Goal: Find specific page/section: Find specific page/section

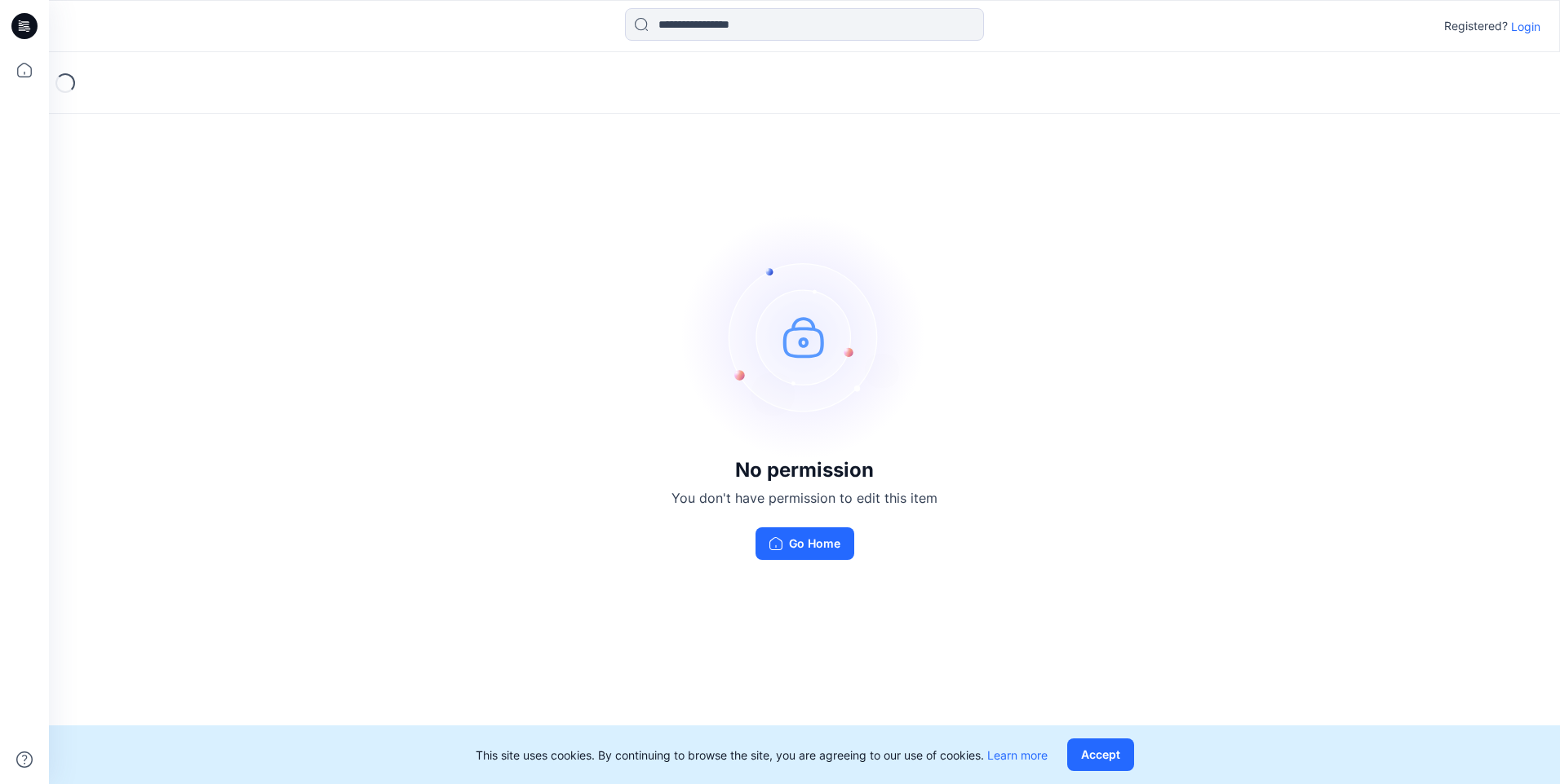
click at [1519, 26] on p "Login" at bounding box center [1525, 26] width 30 height 17
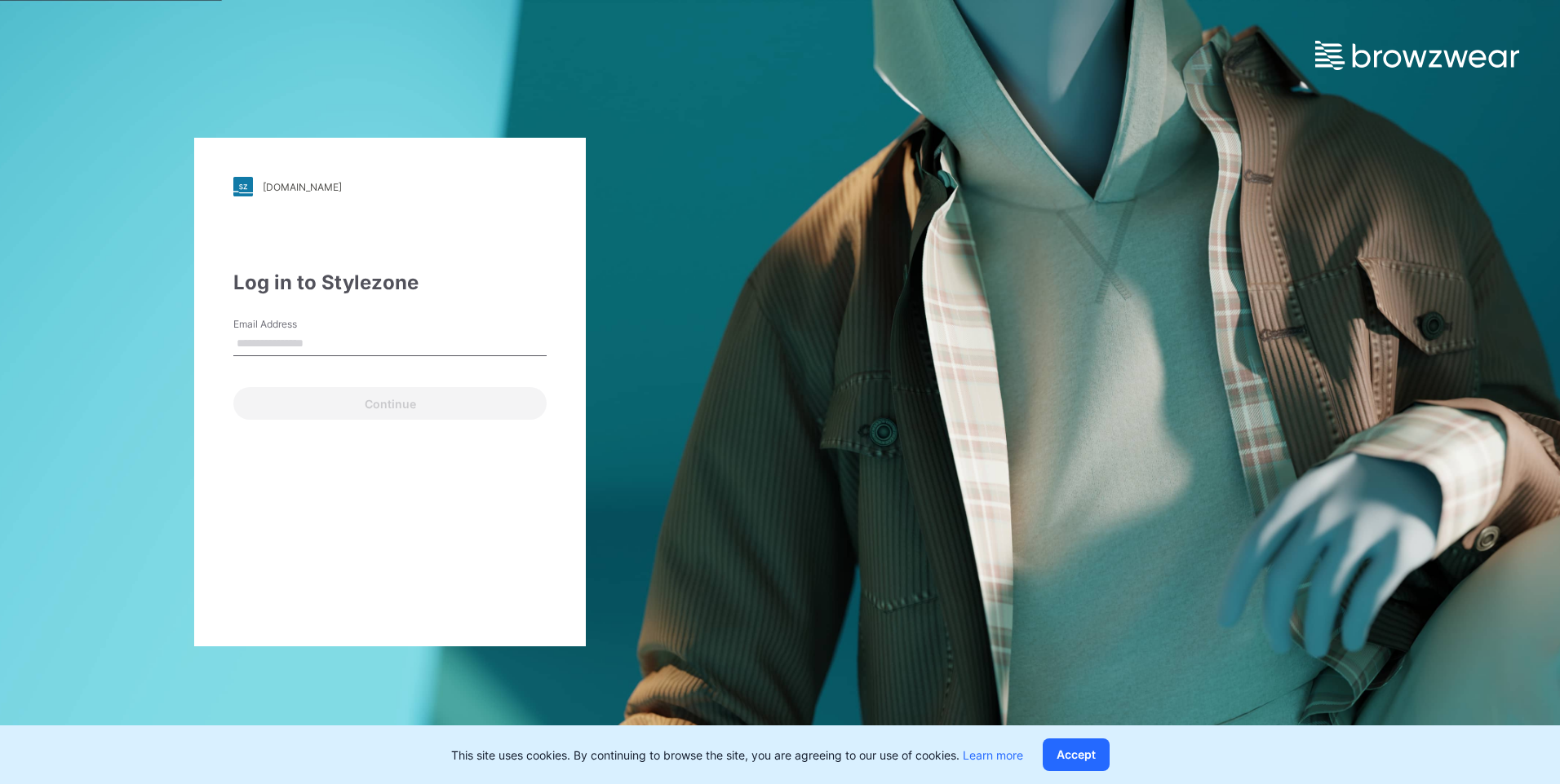
click at [298, 346] on input "Email Address" at bounding box center [390, 343] width 313 height 24
click at [354, 340] on input "Email Address" at bounding box center [390, 343] width 313 height 24
click at [345, 335] on input "Email Address" at bounding box center [390, 343] width 313 height 24
paste input "**********"
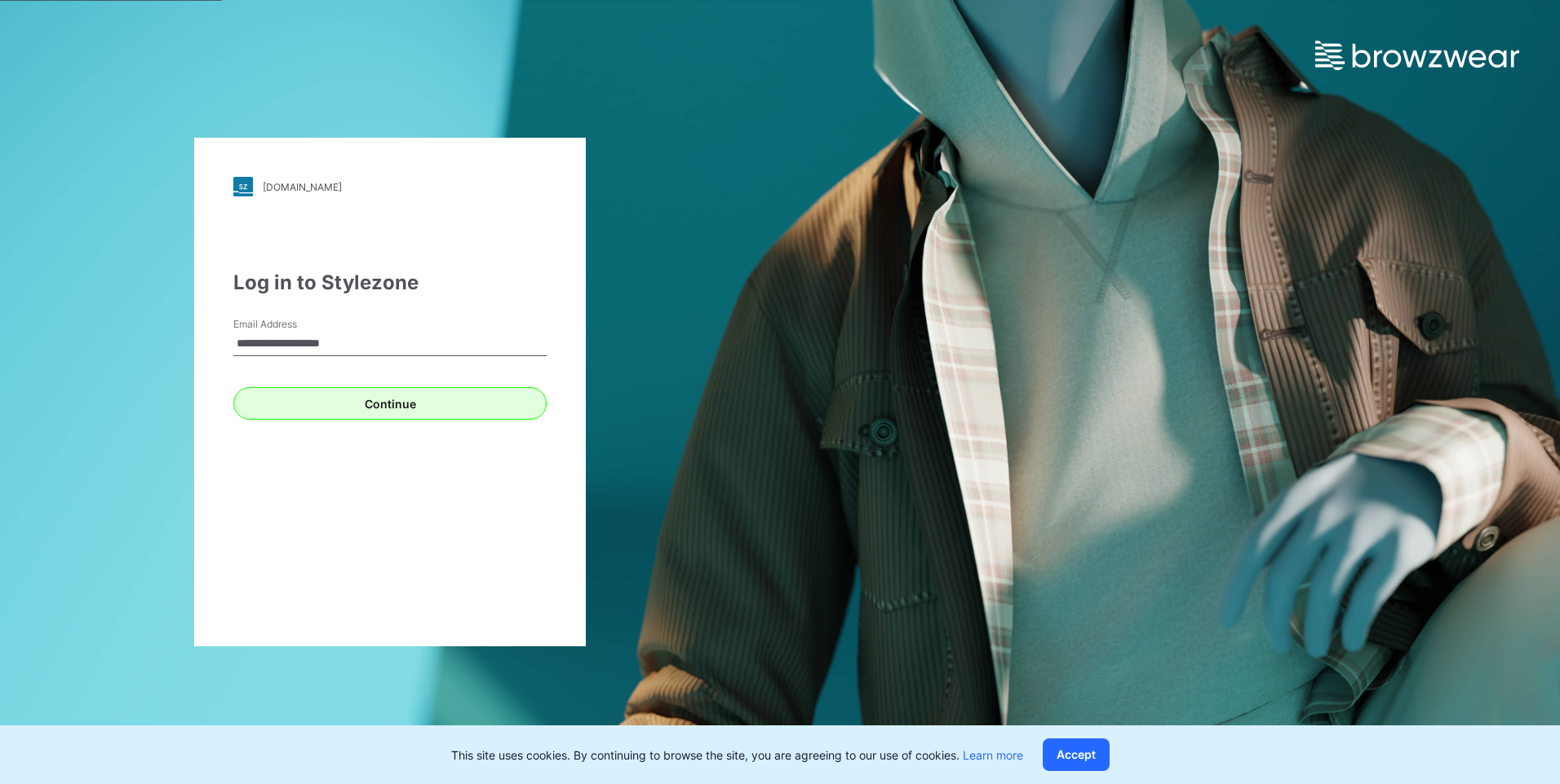
type input "**********"
click at [303, 400] on button "Continue" at bounding box center [390, 404] width 313 height 32
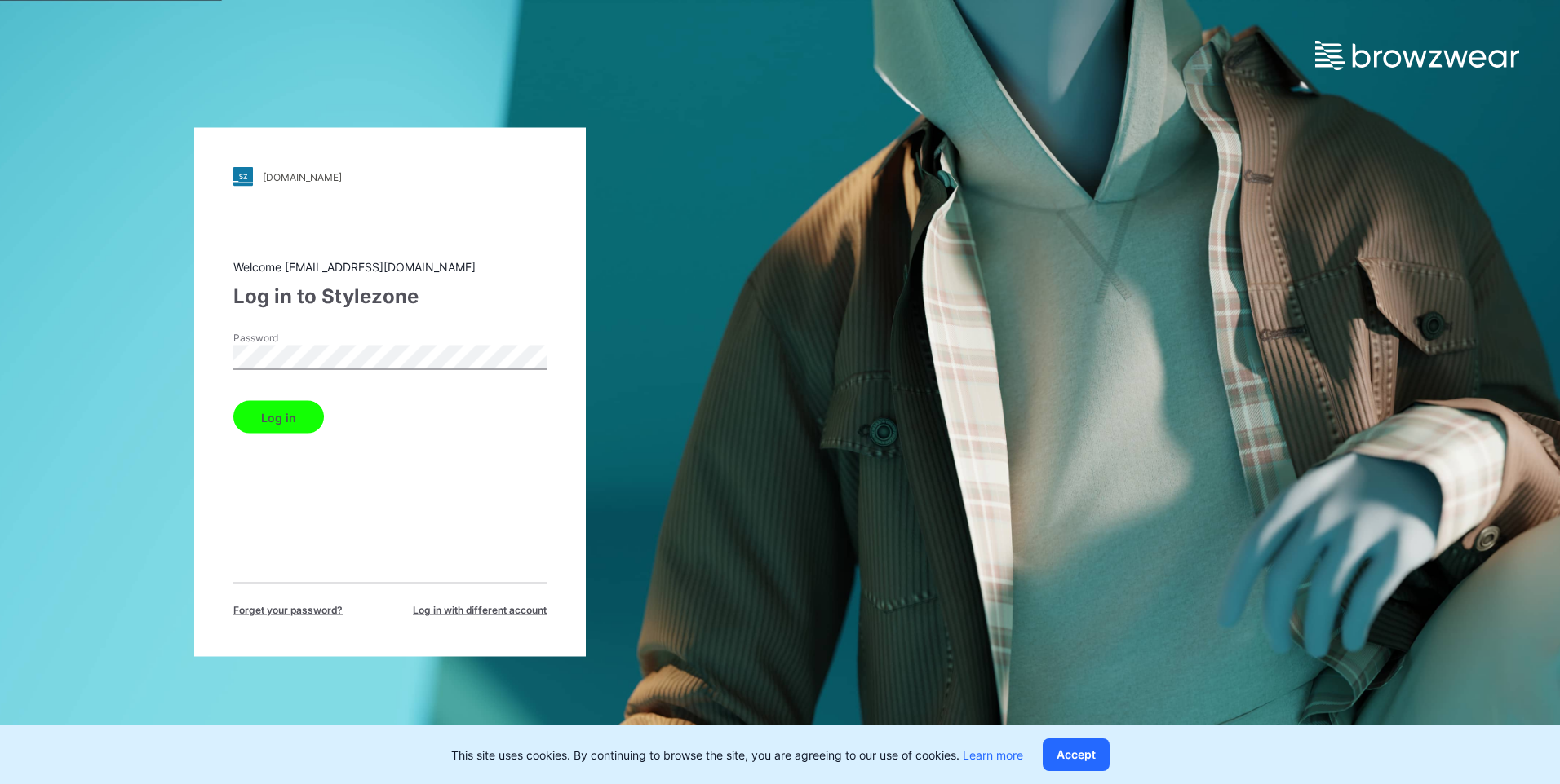
click at [282, 424] on button "Log in" at bounding box center [278, 417] width 91 height 32
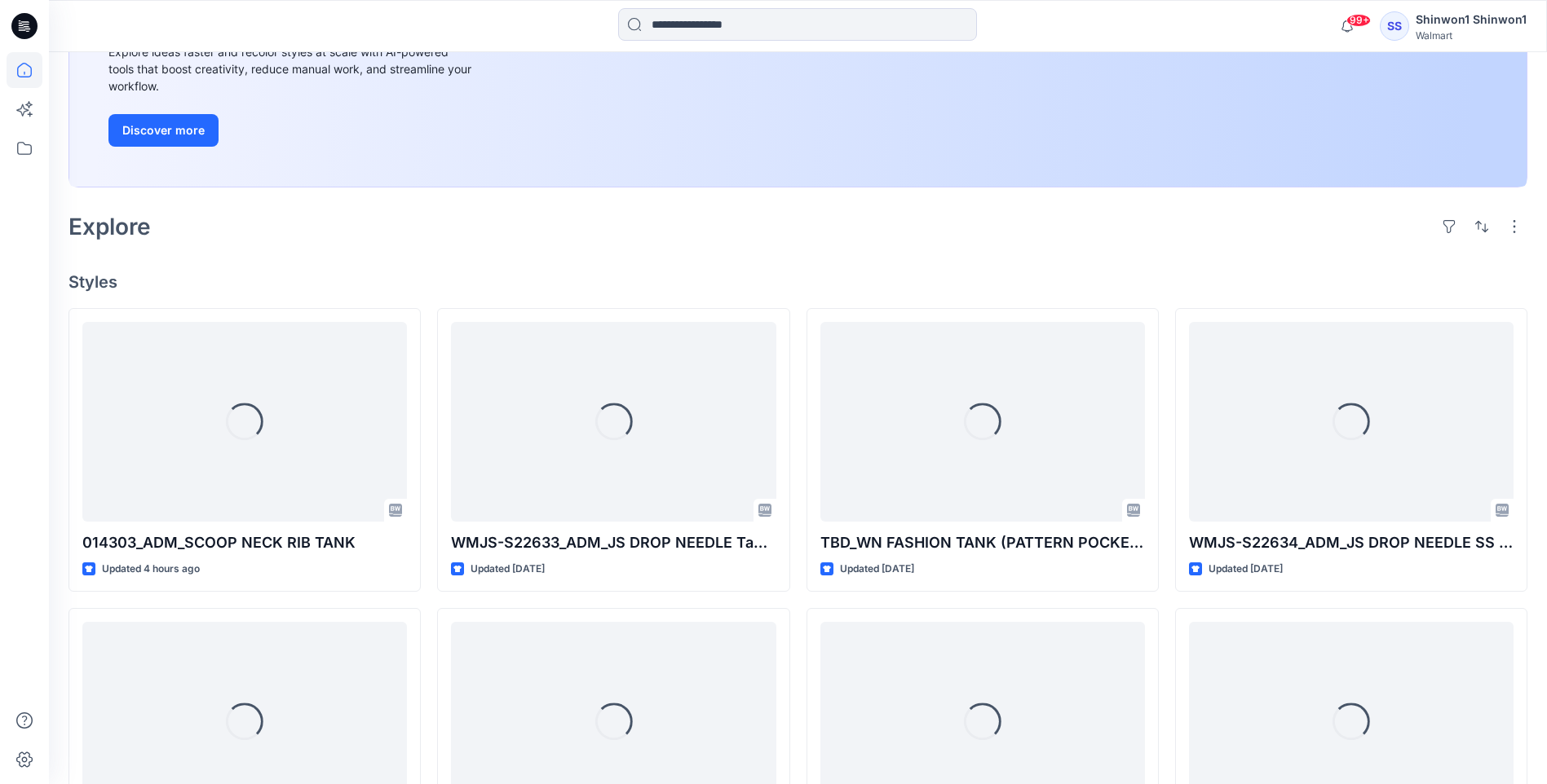
scroll to position [407, 0]
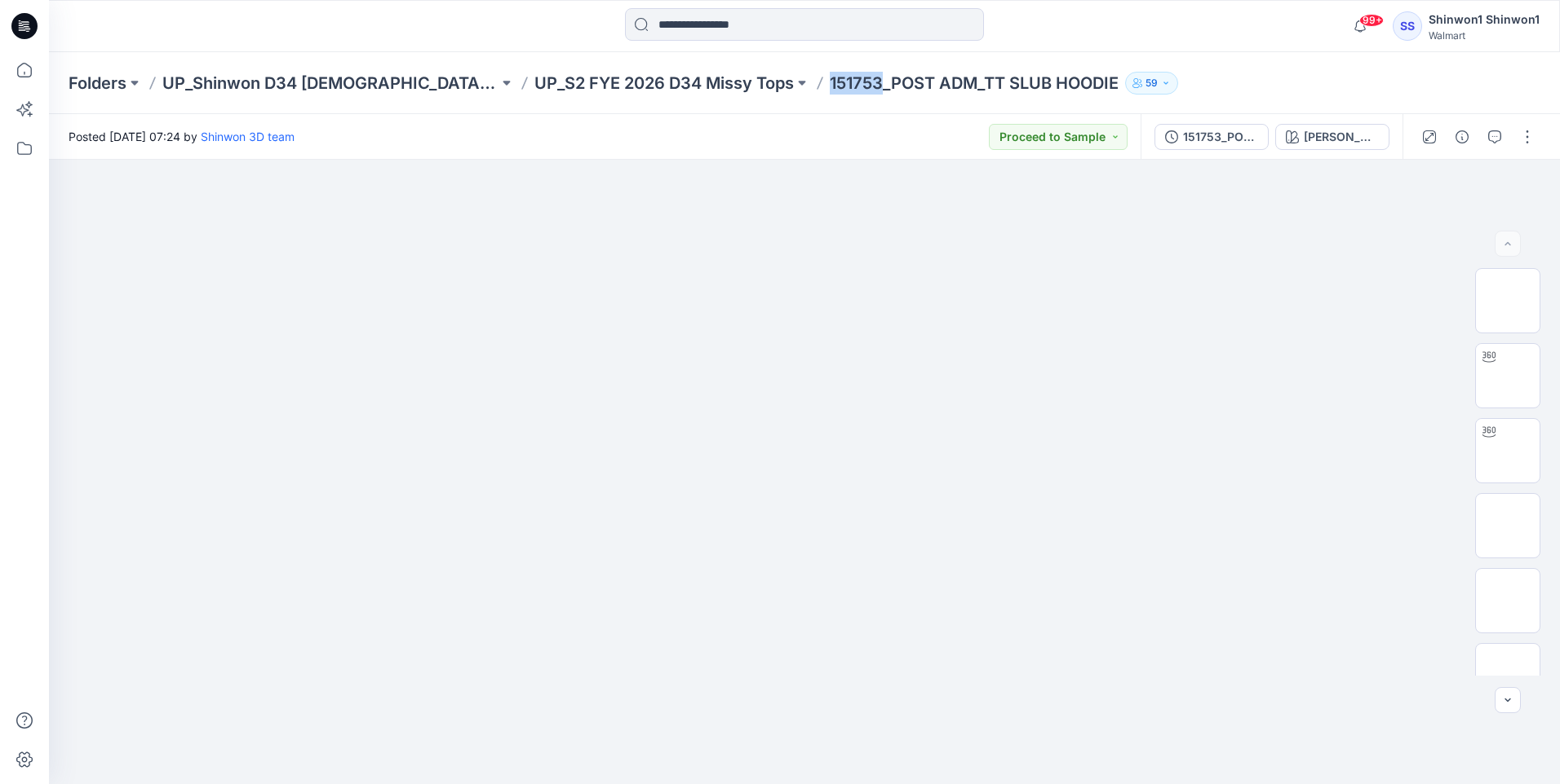
drag, startPoint x: 757, startPoint y: 83, endPoint x: 818, endPoint y: 82, distance: 61.0
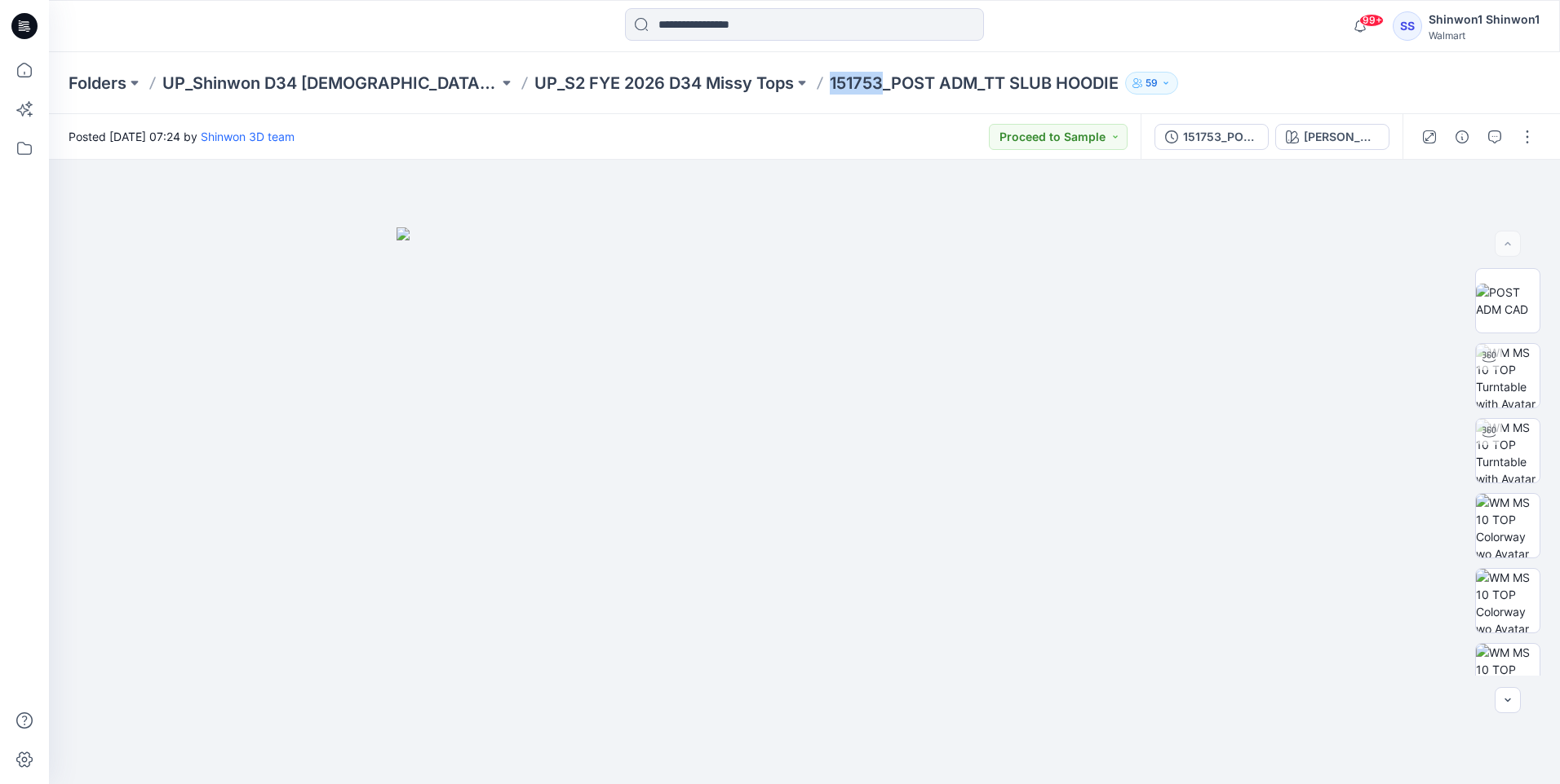
click at [818, 82] on div "Folders UP_Shinwon D34 [DEMOGRAPHIC_DATA] Knit Tops UP_S2 FYE 2026 D34 Missy To…" at bounding box center [740, 83] width 1345 height 22
copy p "151753"
click at [942, 109] on div "Folders UP_Shinwon D34 [DEMOGRAPHIC_DATA] Knit Tops UP_S2 FYE 2026 D34 Missy To…" at bounding box center [803, 83] width 1511 height 62
drag, startPoint x: 924, startPoint y: 90, endPoint x: 1058, endPoint y: 81, distance: 134.3
click at [1058, 81] on p "151753_POST ADM_TT SLUB HOODIE" at bounding box center [973, 83] width 289 height 22
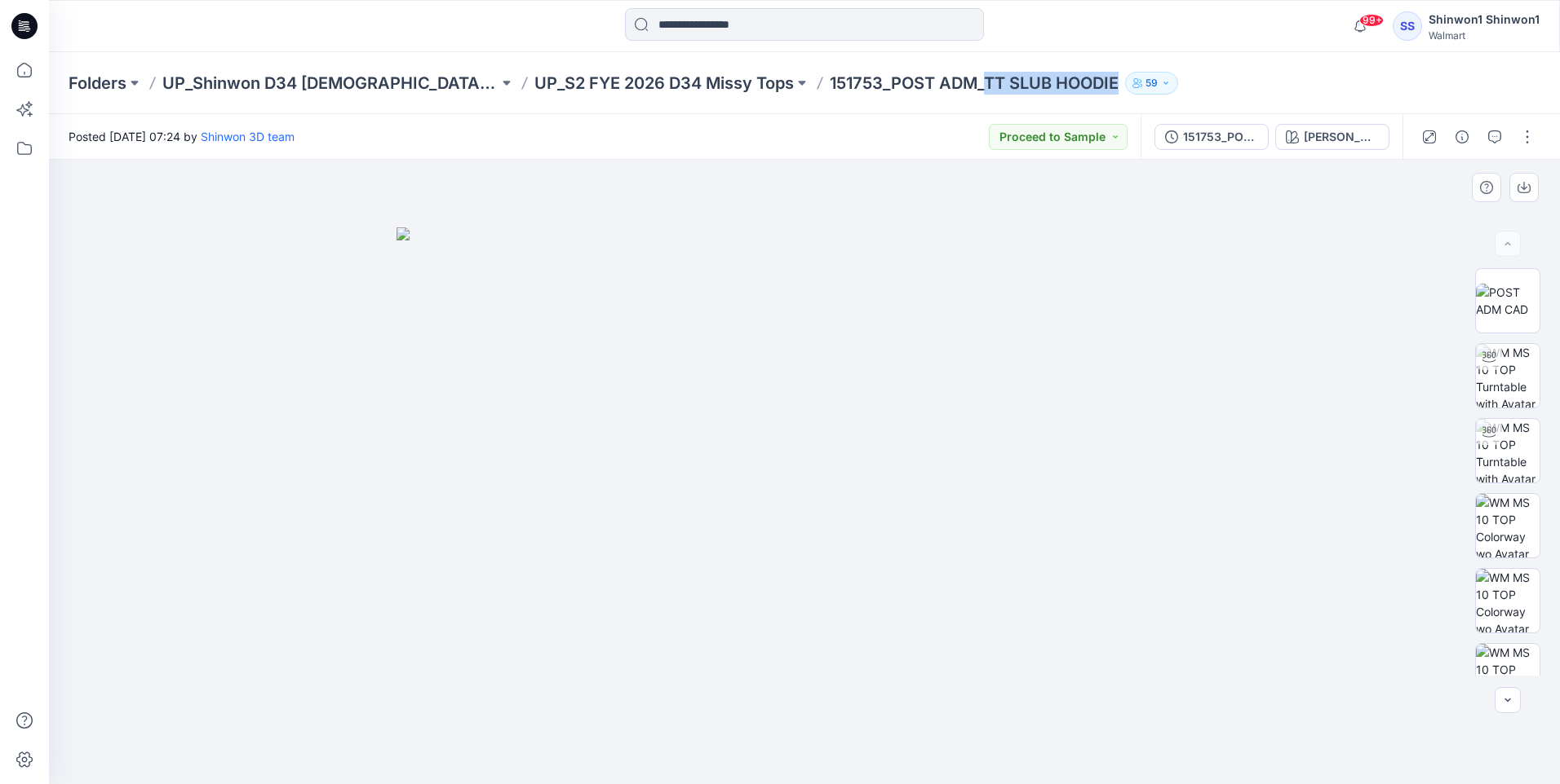
copy p "TT SLUB HOODIE"
click at [1525, 136] on button "button" at bounding box center [1527, 137] width 26 height 26
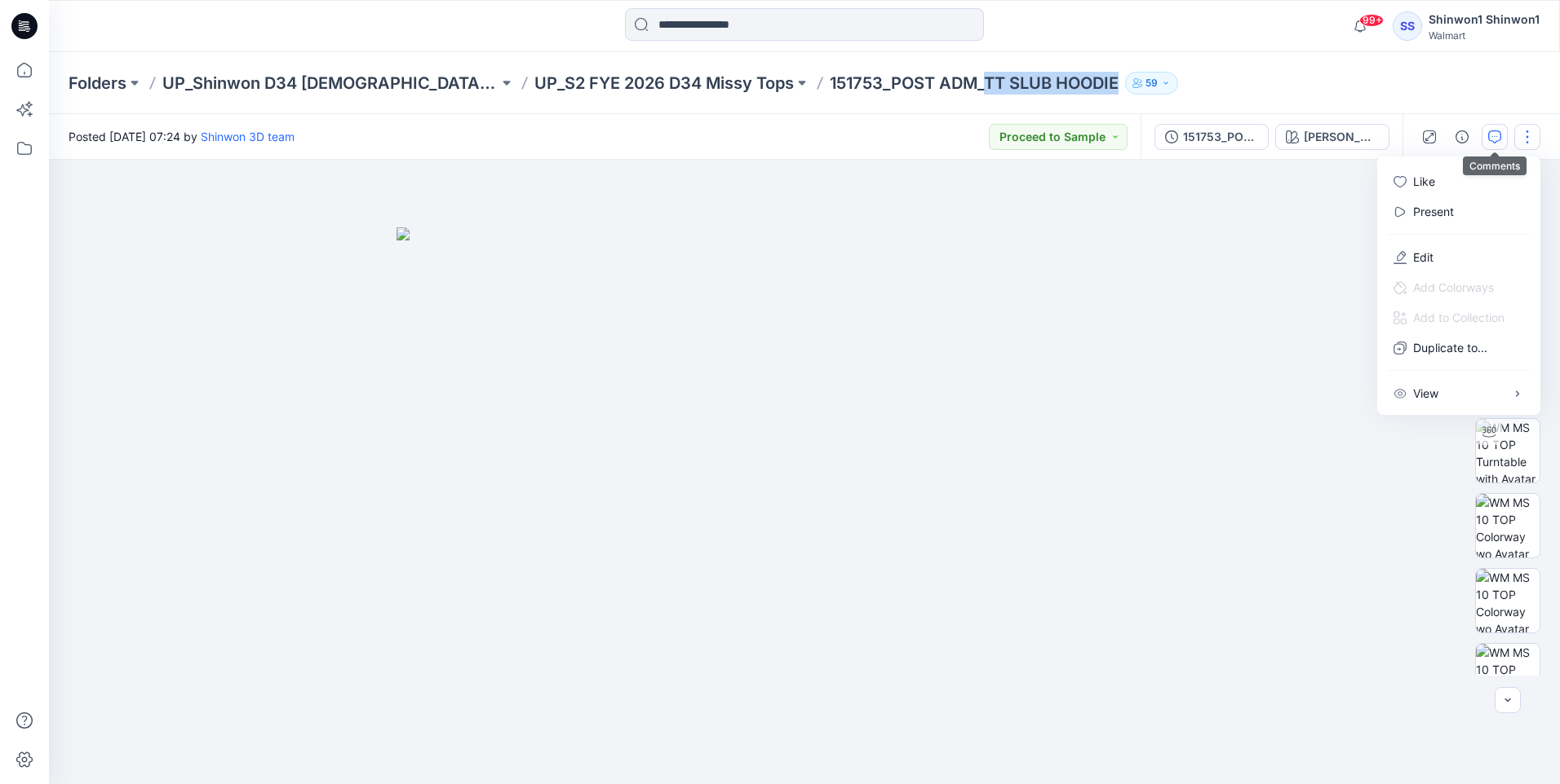
click at [1493, 142] on icon "button" at bounding box center [1494, 137] width 13 height 13
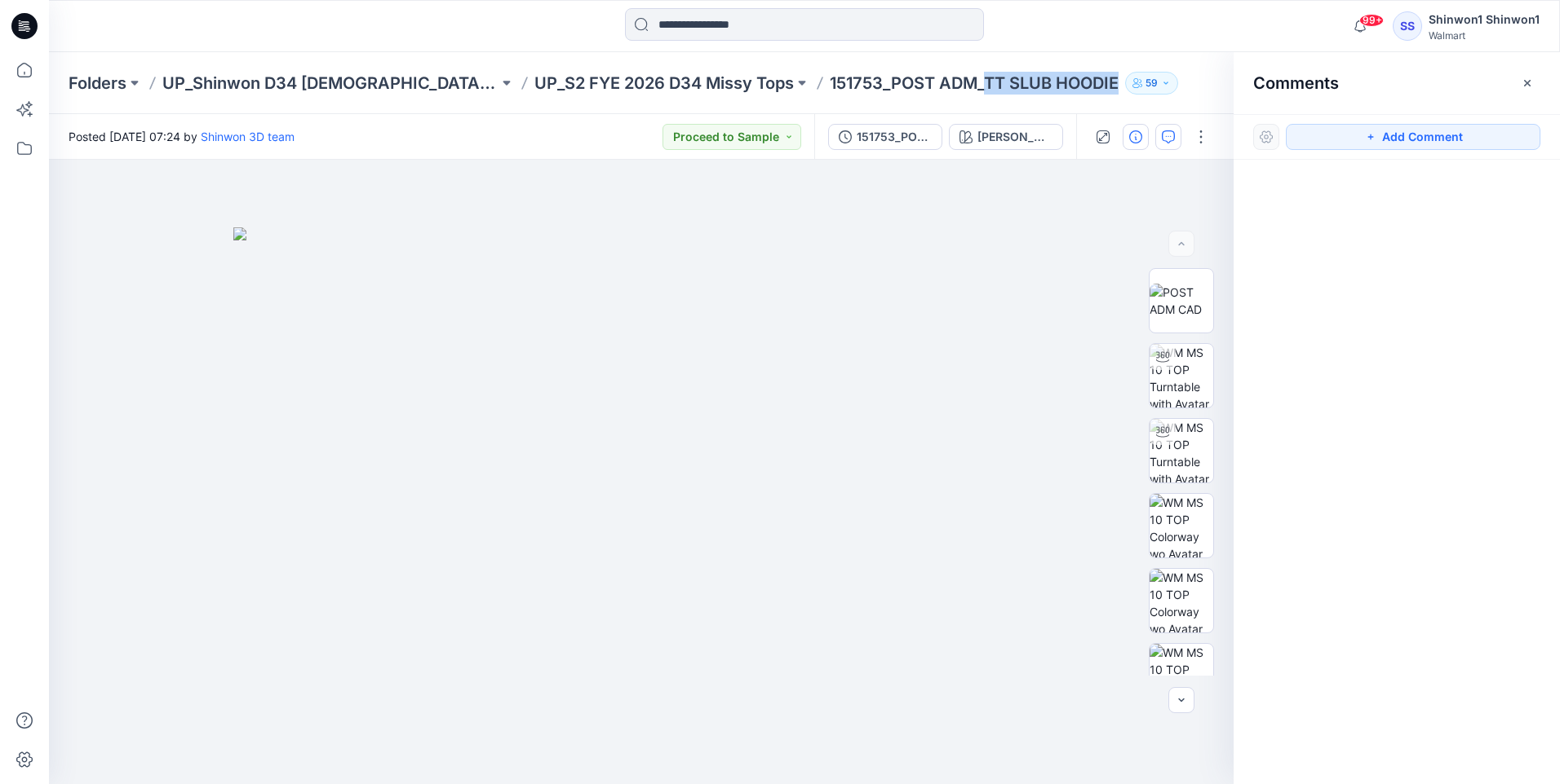
click at [1134, 139] on icon "button" at bounding box center [1135, 137] width 13 height 13
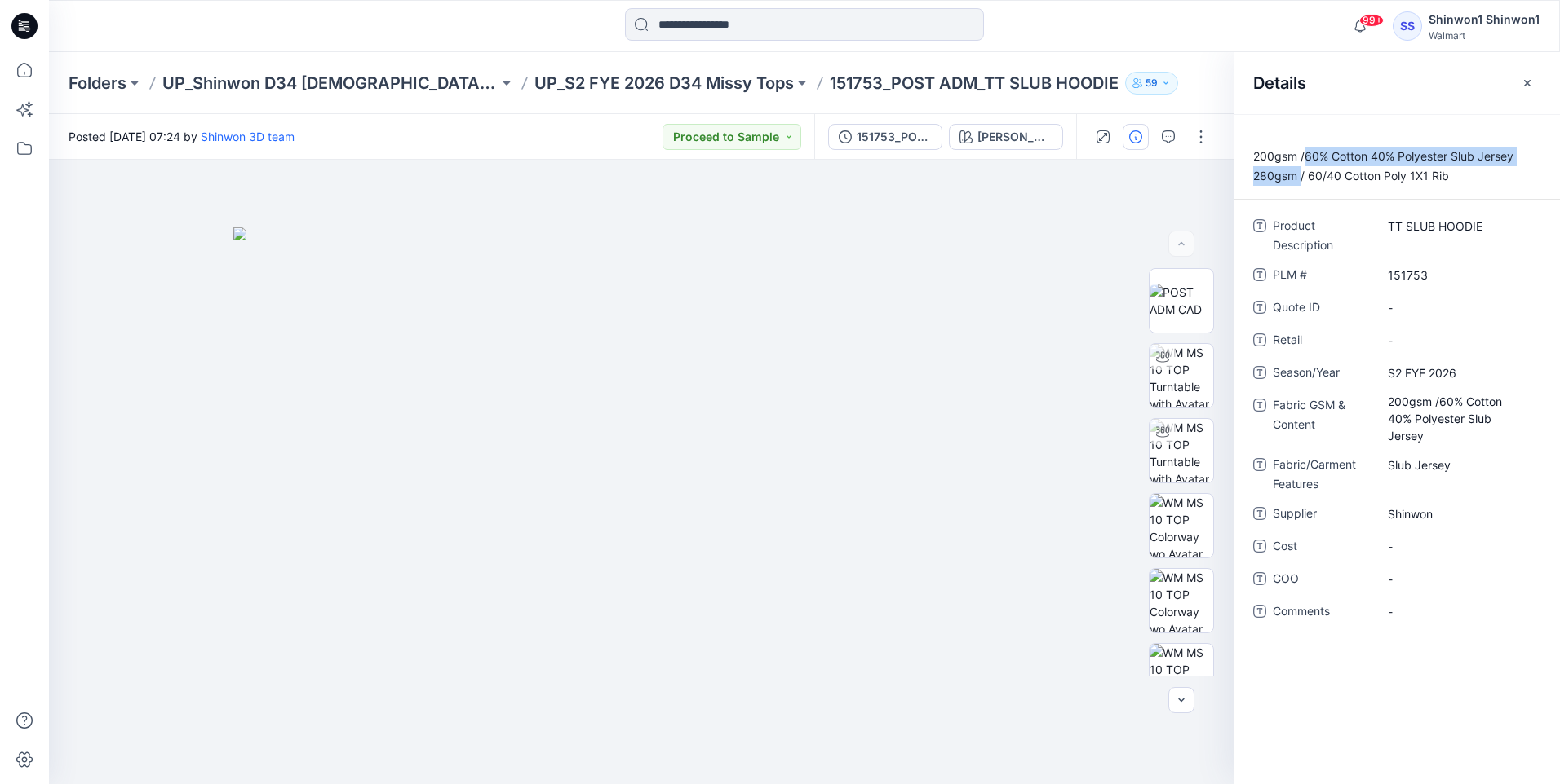
drag, startPoint x: 1308, startPoint y: 157, endPoint x: 1300, endPoint y: 183, distance: 27.2
click at [1300, 183] on p "200gsm /60% Cotton 40% Polyester Slub Jersey 280gsm / 60/40 Cotton Poly 1X1 Rib" at bounding box center [1396, 166] width 327 height 40
click at [1490, 428] on Content "200gsm /60% Cotton 40% Polyester Slub Jersey" at bounding box center [1459, 418] width 142 height 51
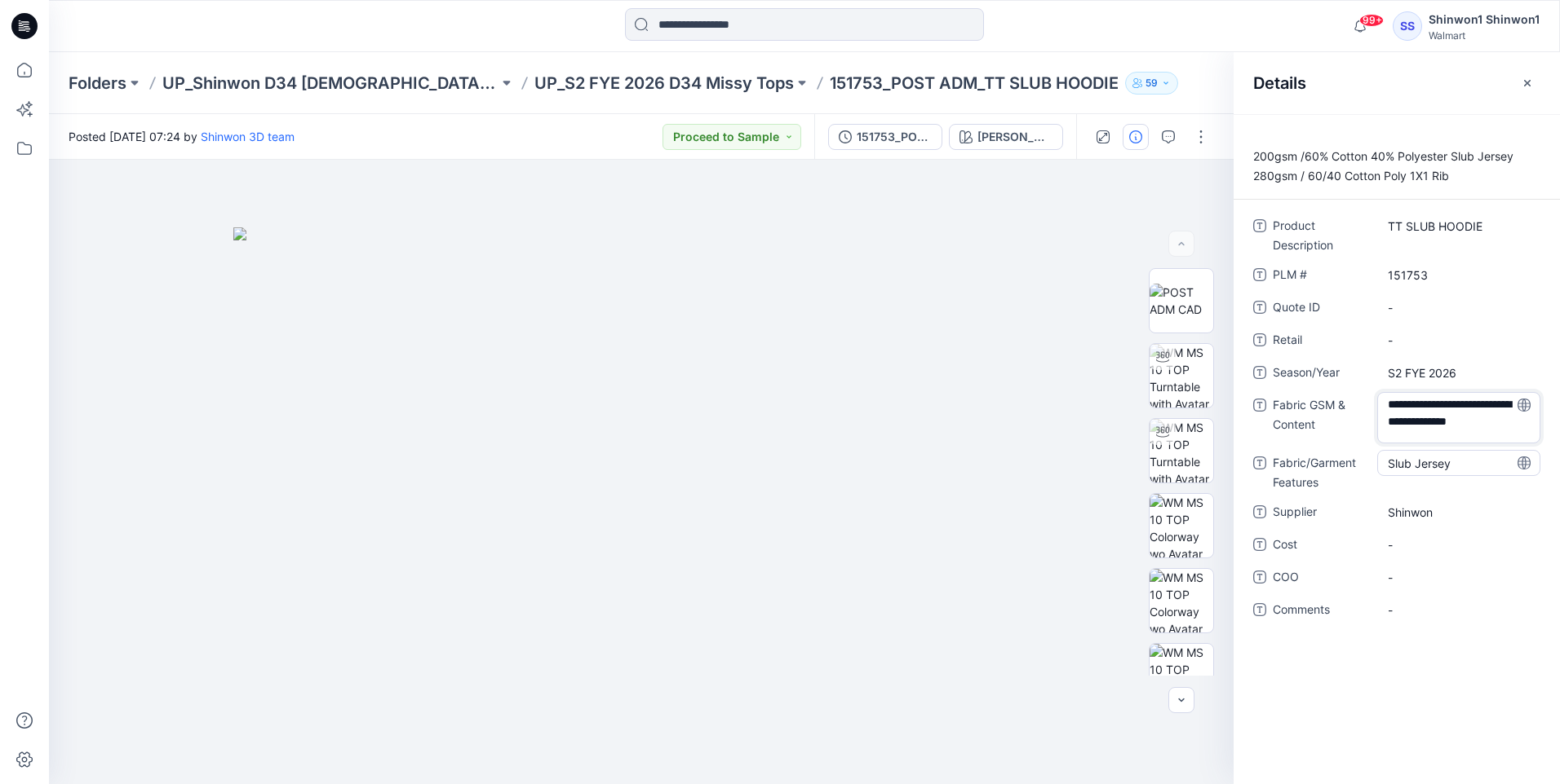
drag, startPoint x: 1391, startPoint y: 400, endPoint x: 1476, endPoint y: 450, distance: 98.6
click at [1476, 450] on div "**********" at bounding box center [1396, 428] width 287 height 430
click at [944, 32] on input at bounding box center [804, 24] width 359 height 32
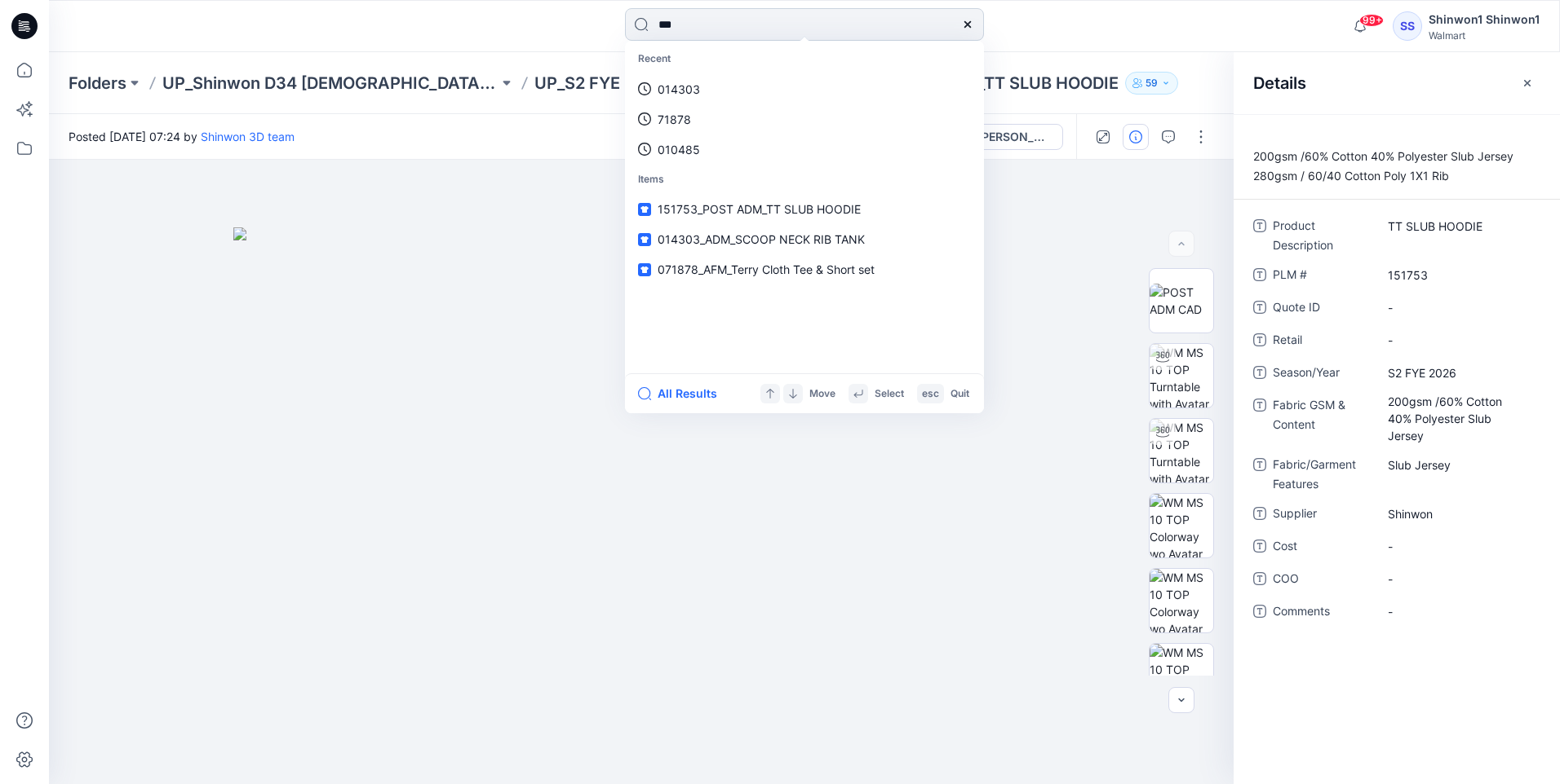
type input "****"
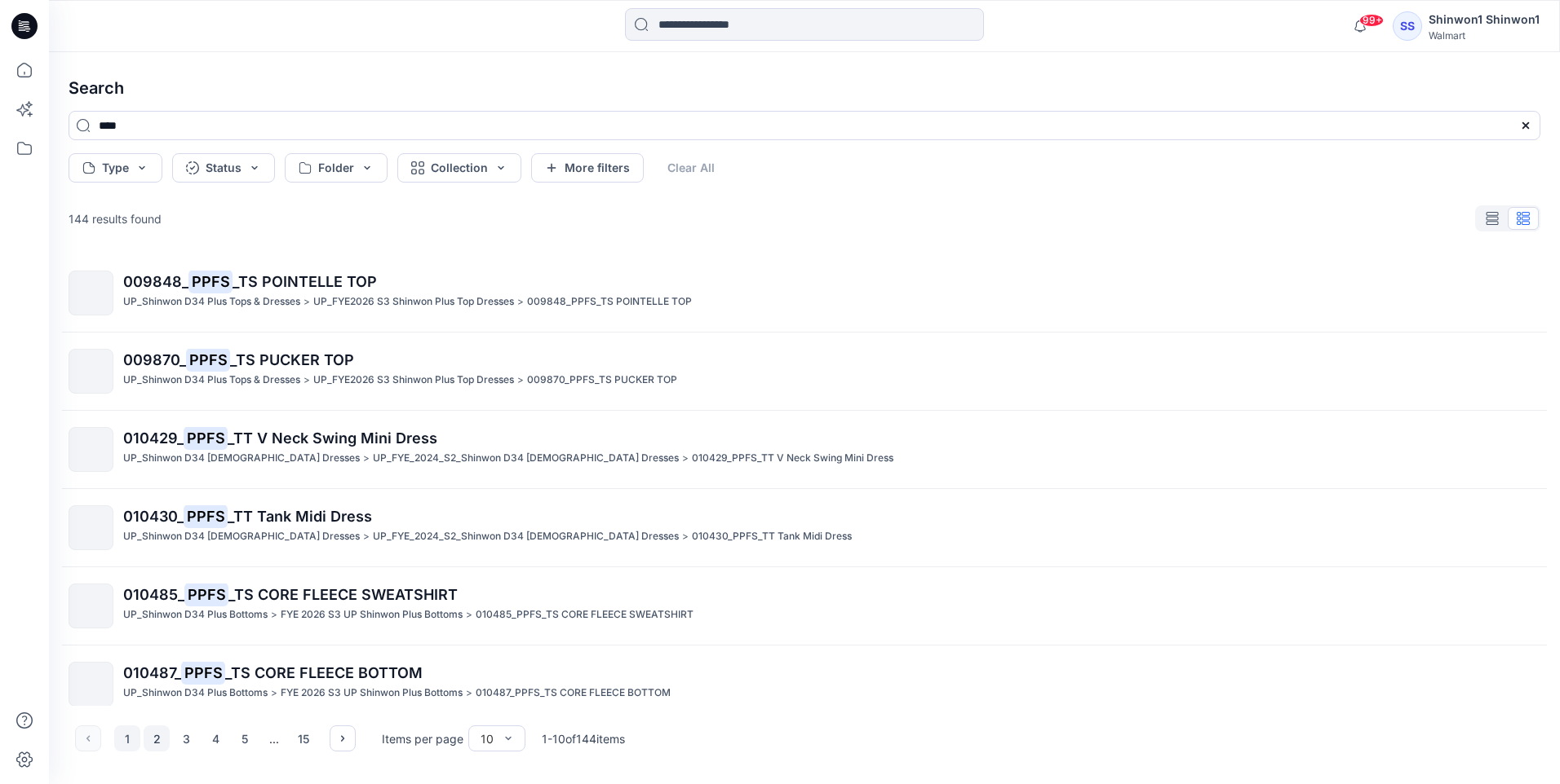
click at [157, 737] on button "2" at bounding box center [157, 738] width 26 height 26
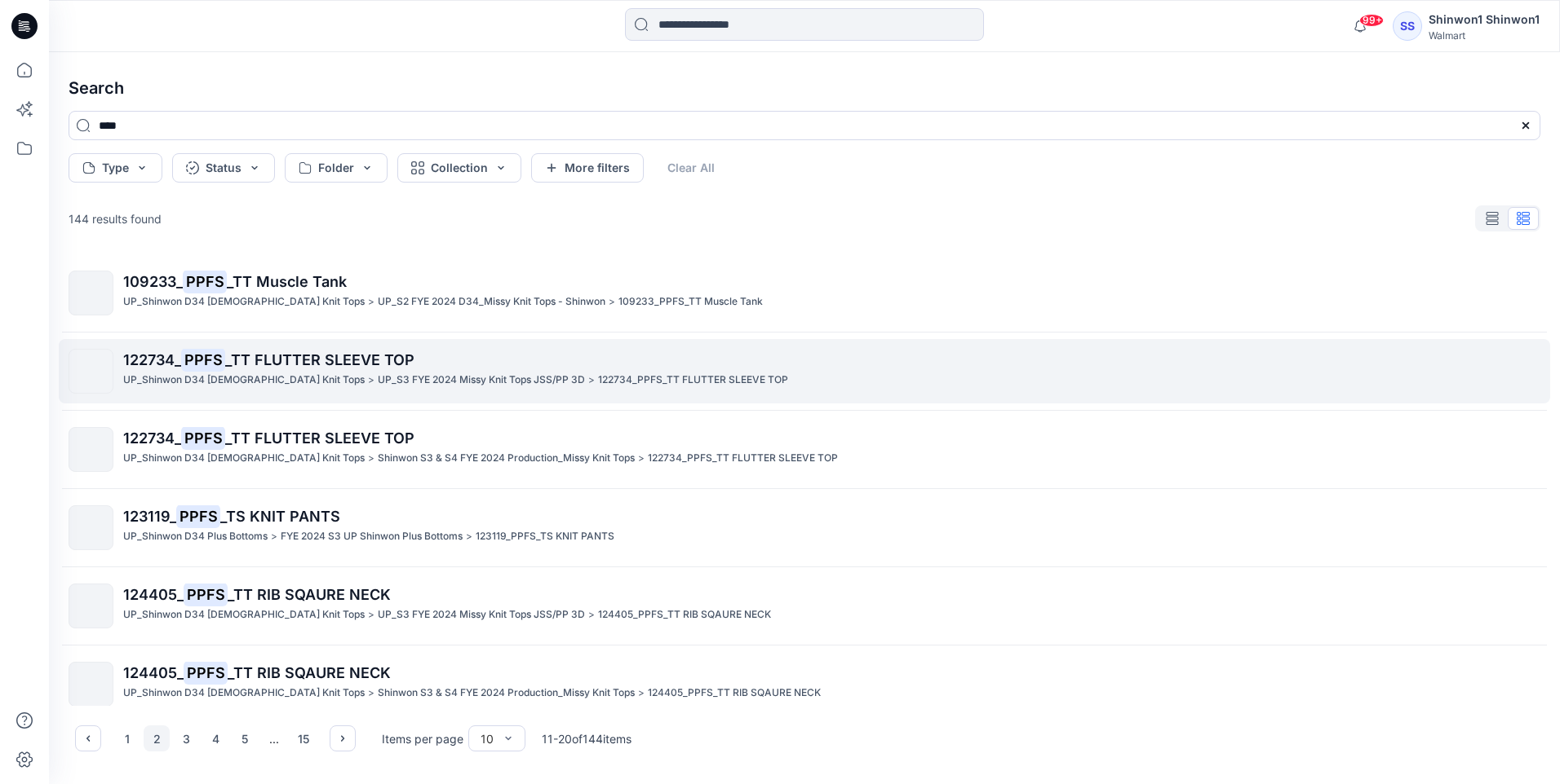
click at [475, 396] on link "122734_ PPFS _TT FLUTTER SLEEVE TOP UP_Shinwon D34 [DEMOGRAPHIC_DATA] Knit Tops…" at bounding box center [804, 371] width 1492 height 65
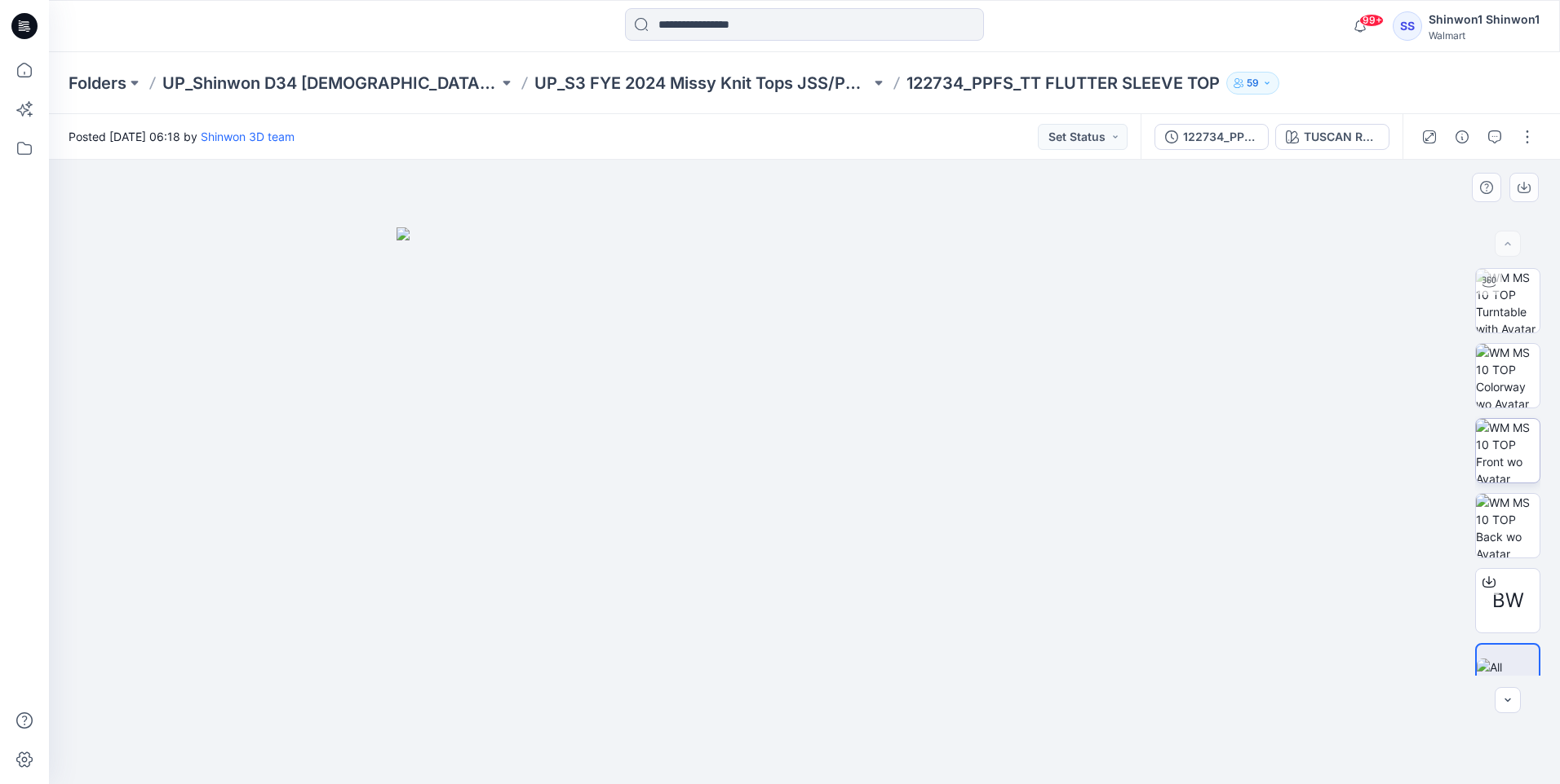
scroll to position [32, 0]
click at [1362, 131] on div "TUSCAN ROSE" at bounding box center [1340, 137] width 75 height 18
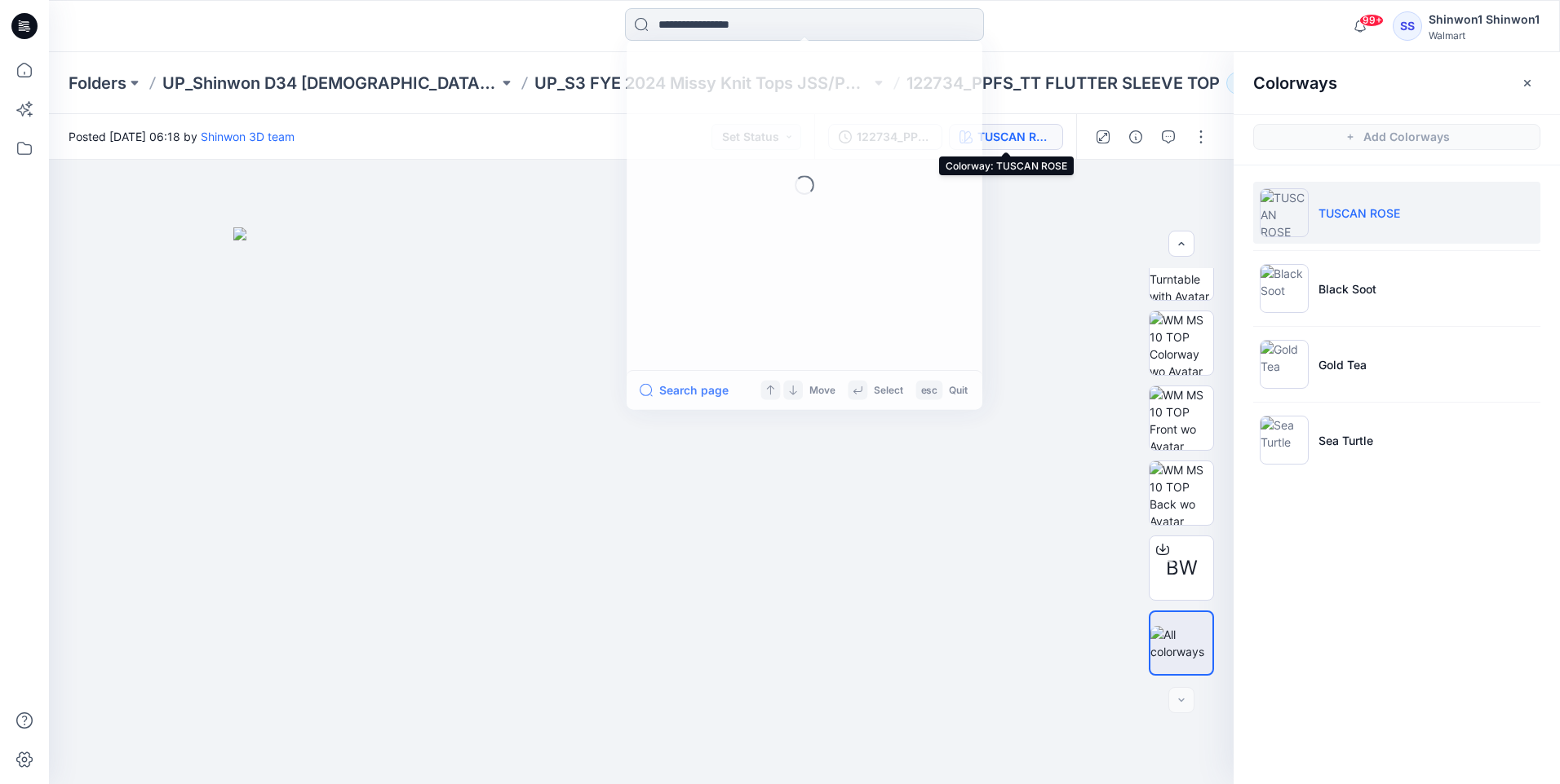
click at [784, 30] on input at bounding box center [804, 24] width 359 height 32
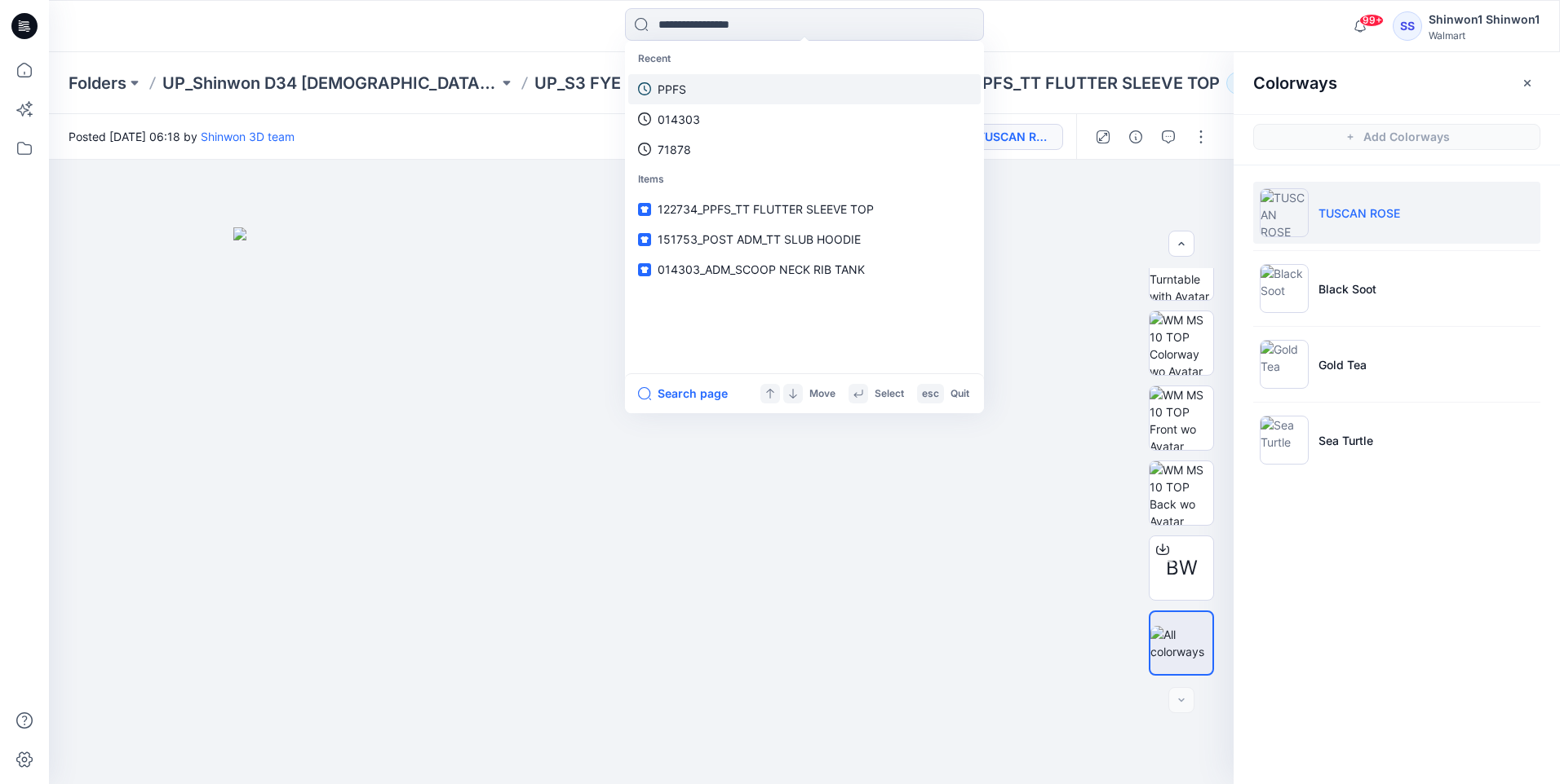
click at [696, 96] on link "PPFS" at bounding box center [804, 90] width 353 height 31
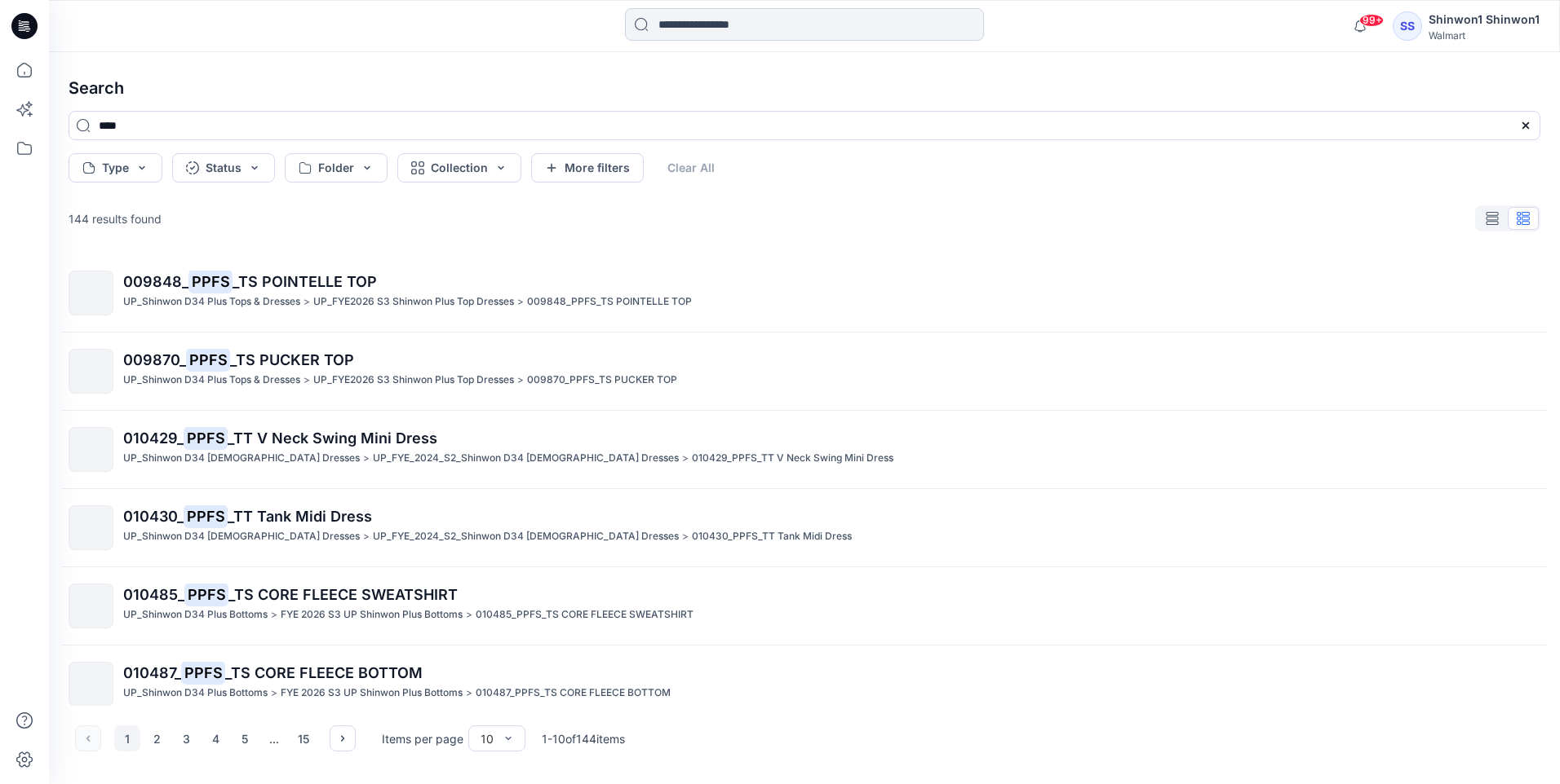
click at [728, 34] on input at bounding box center [804, 24] width 359 height 32
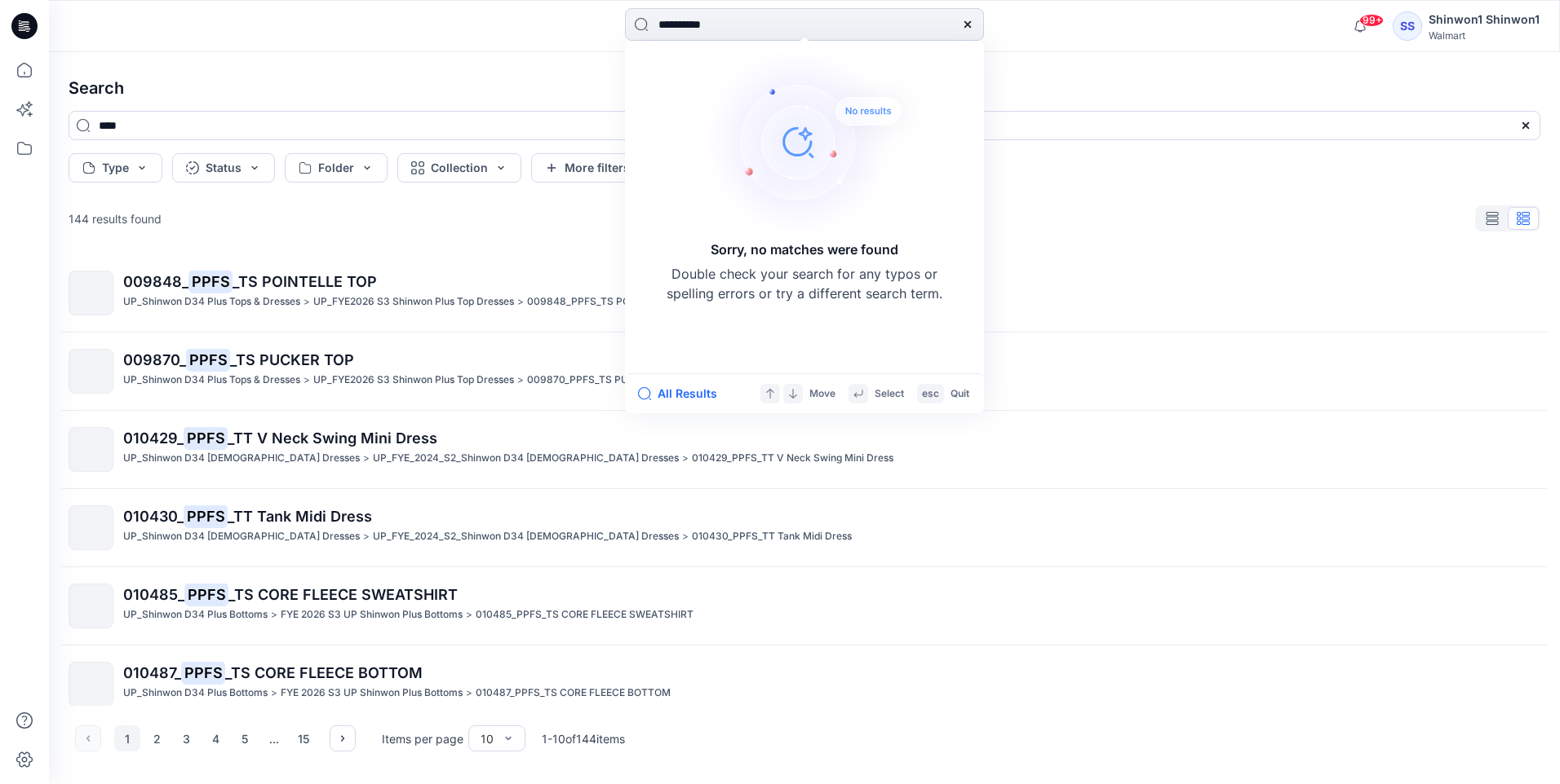
type input "**********"
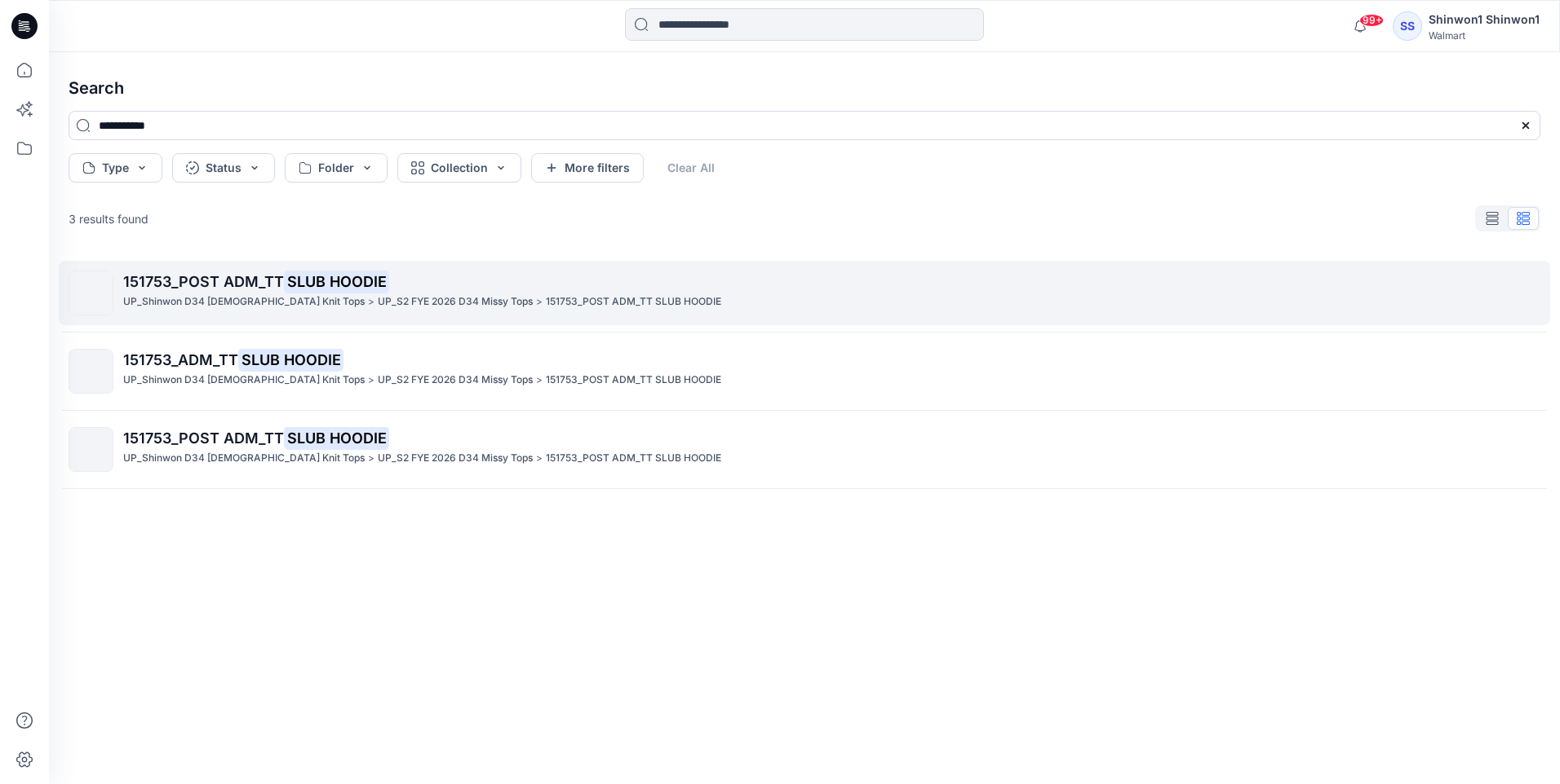
click at [390, 317] on link "151753_POST ADM_TT SLUB HOODIE UP_Shinwon D34 [DEMOGRAPHIC_DATA] Knit Tops > UP…" at bounding box center [804, 293] width 1492 height 65
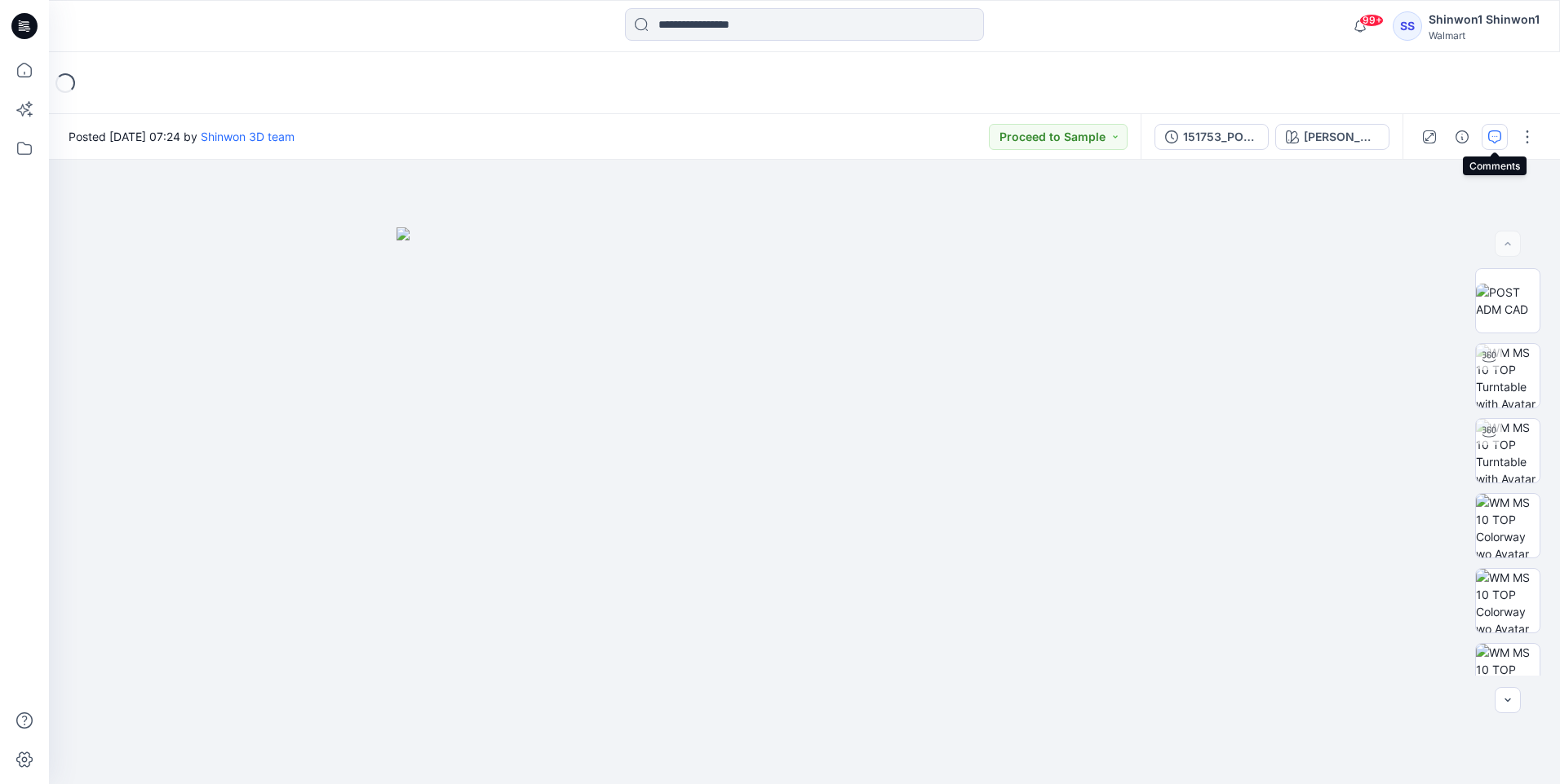
click at [1506, 140] on button "button" at bounding box center [1494, 137] width 26 height 26
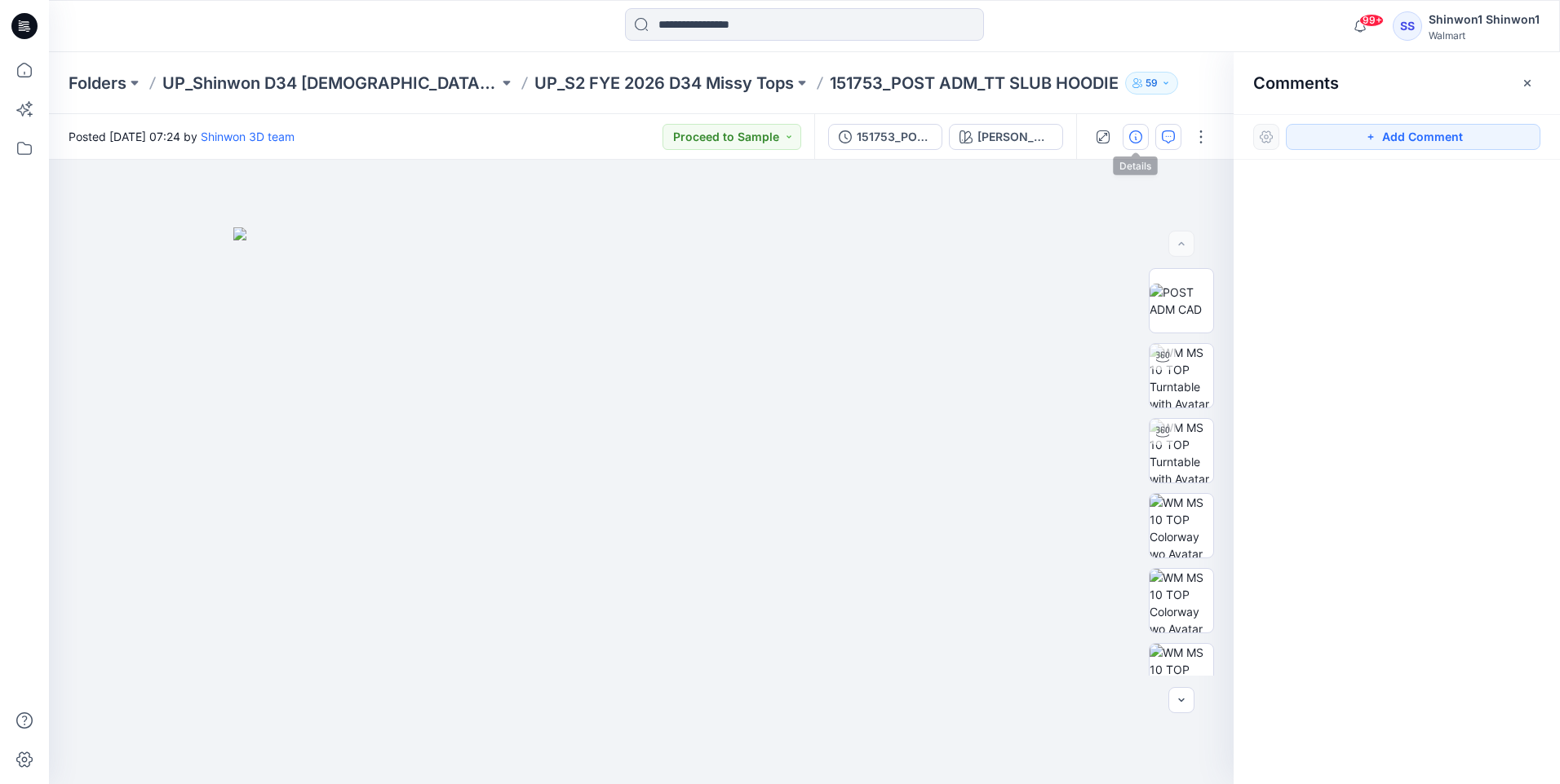
click at [1143, 138] on button "button" at bounding box center [1135, 137] width 26 height 26
